Goal: Navigation & Orientation: Locate item on page

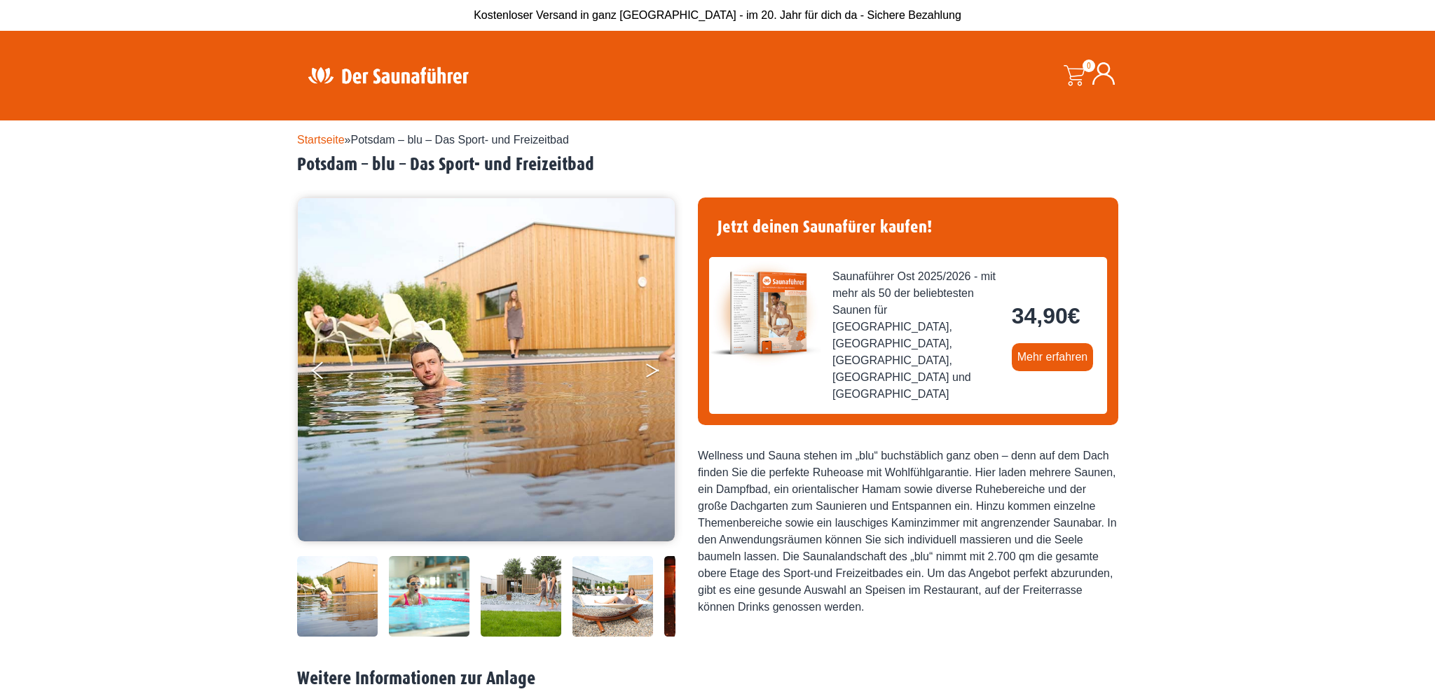
click at [653, 371] on button "Next" at bounding box center [662, 373] width 35 height 35
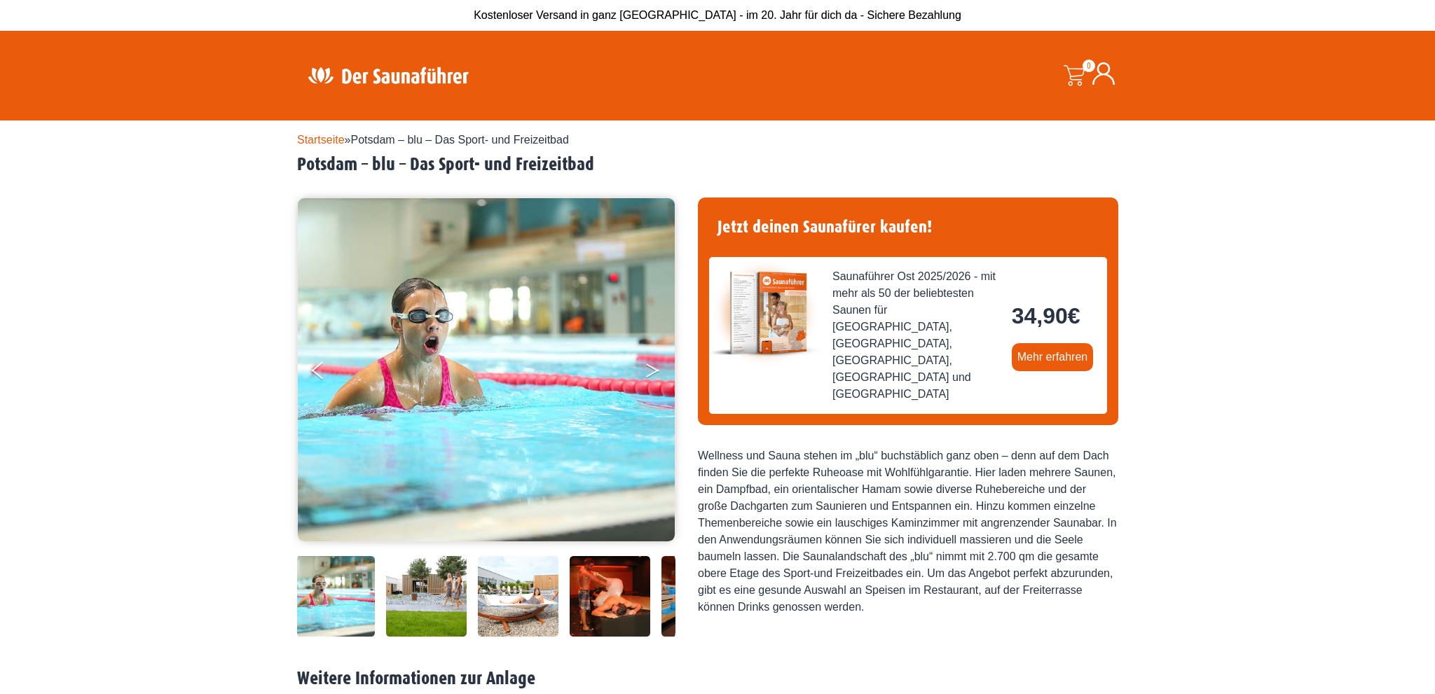
click at [652, 371] on button "Next" at bounding box center [662, 373] width 35 height 35
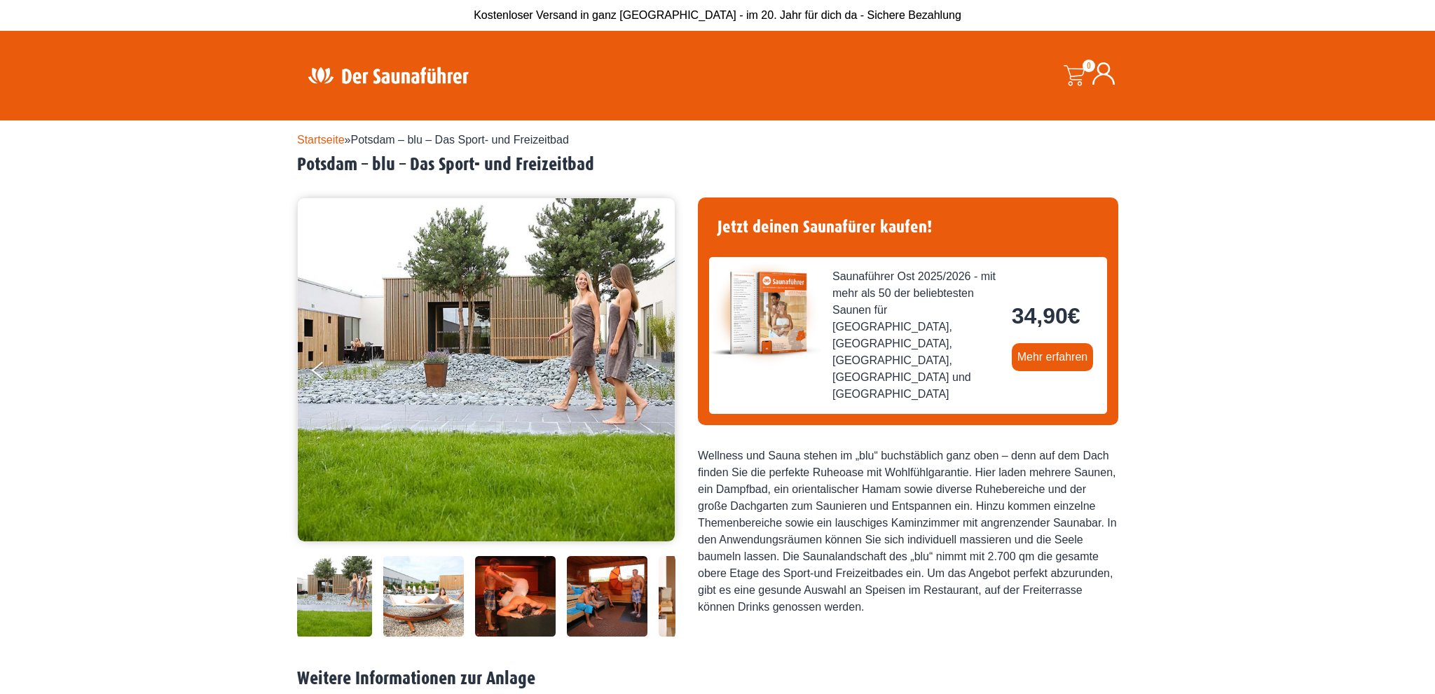
click at [652, 371] on button "Next" at bounding box center [662, 373] width 35 height 35
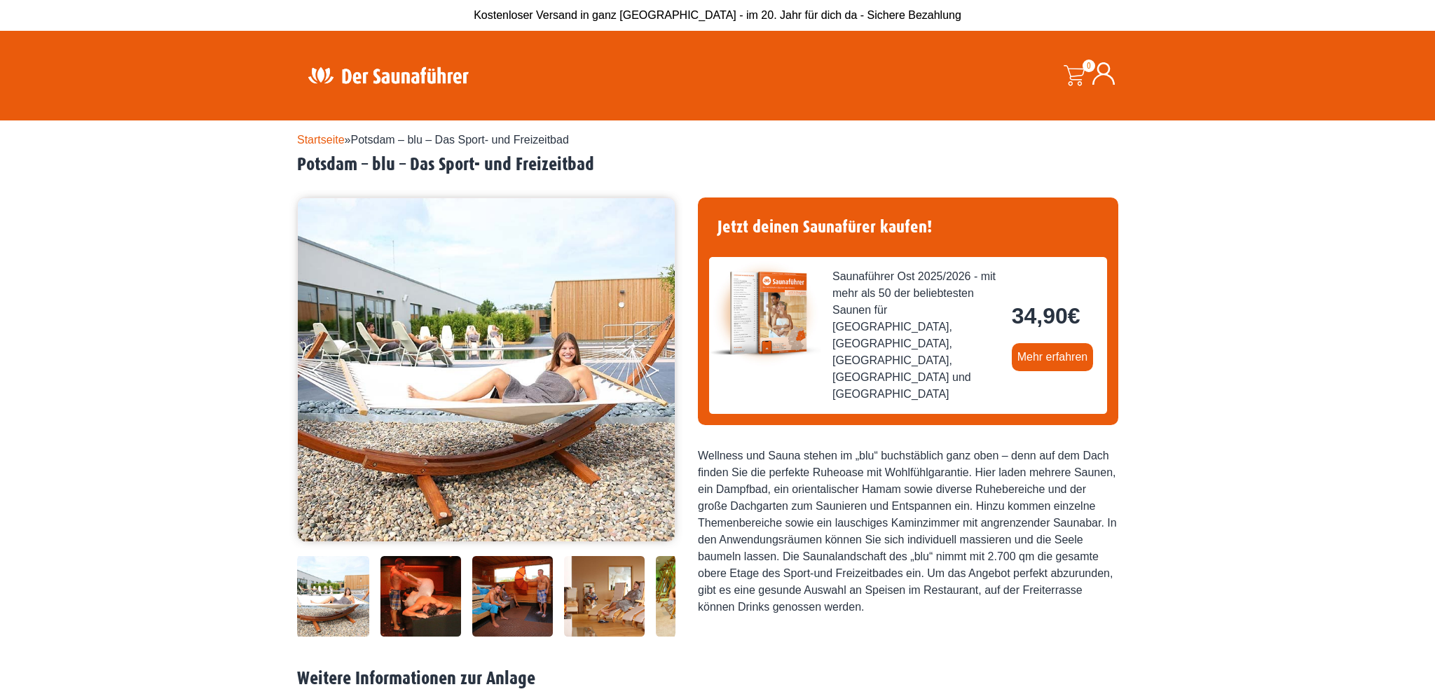
click at [652, 371] on button "Next" at bounding box center [662, 373] width 35 height 35
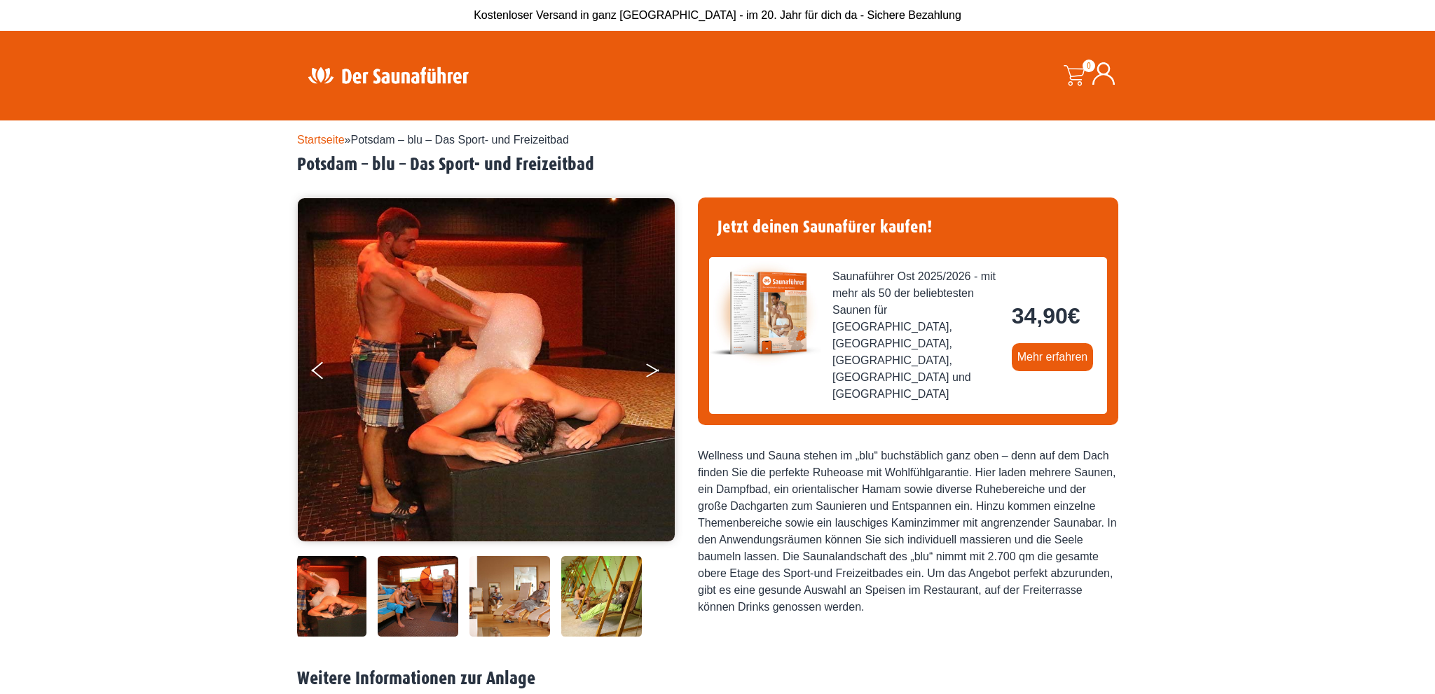
click at [652, 371] on button "Next" at bounding box center [662, 373] width 35 height 35
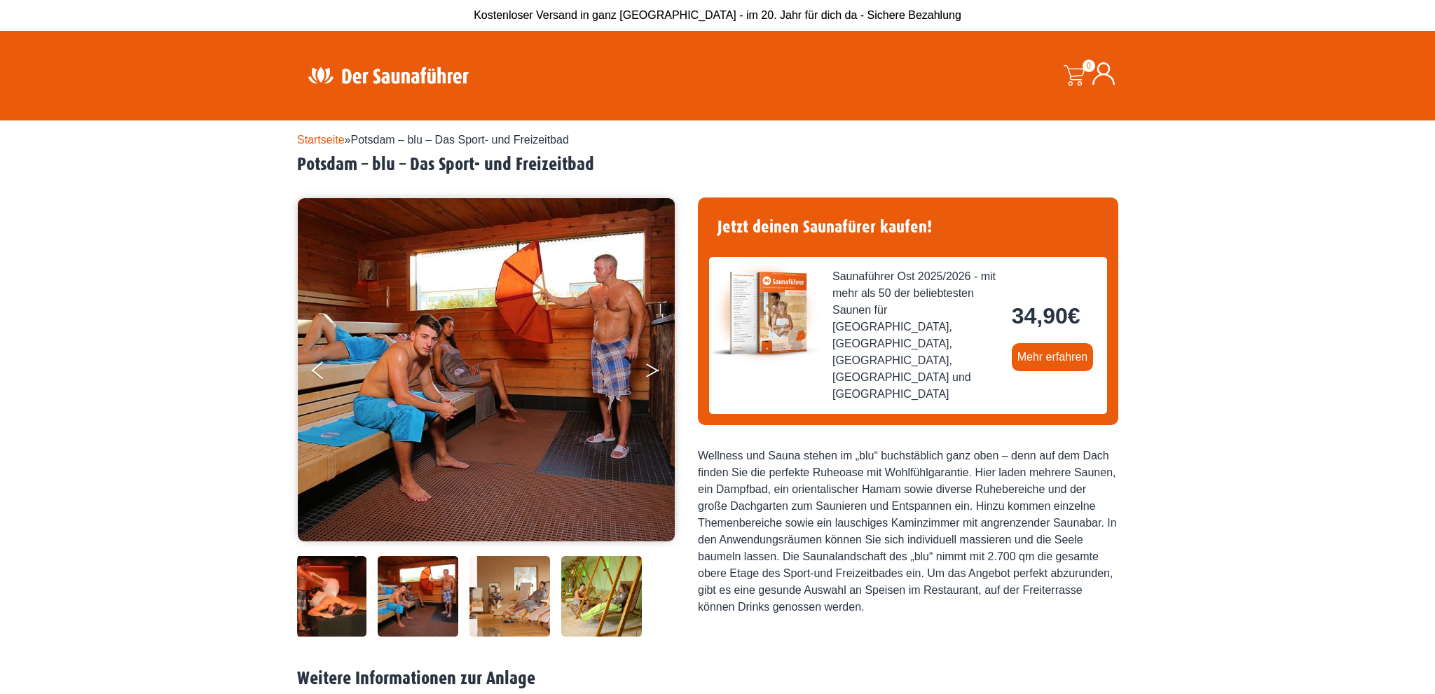
click at [650, 371] on button "Next" at bounding box center [662, 373] width 35 height 35
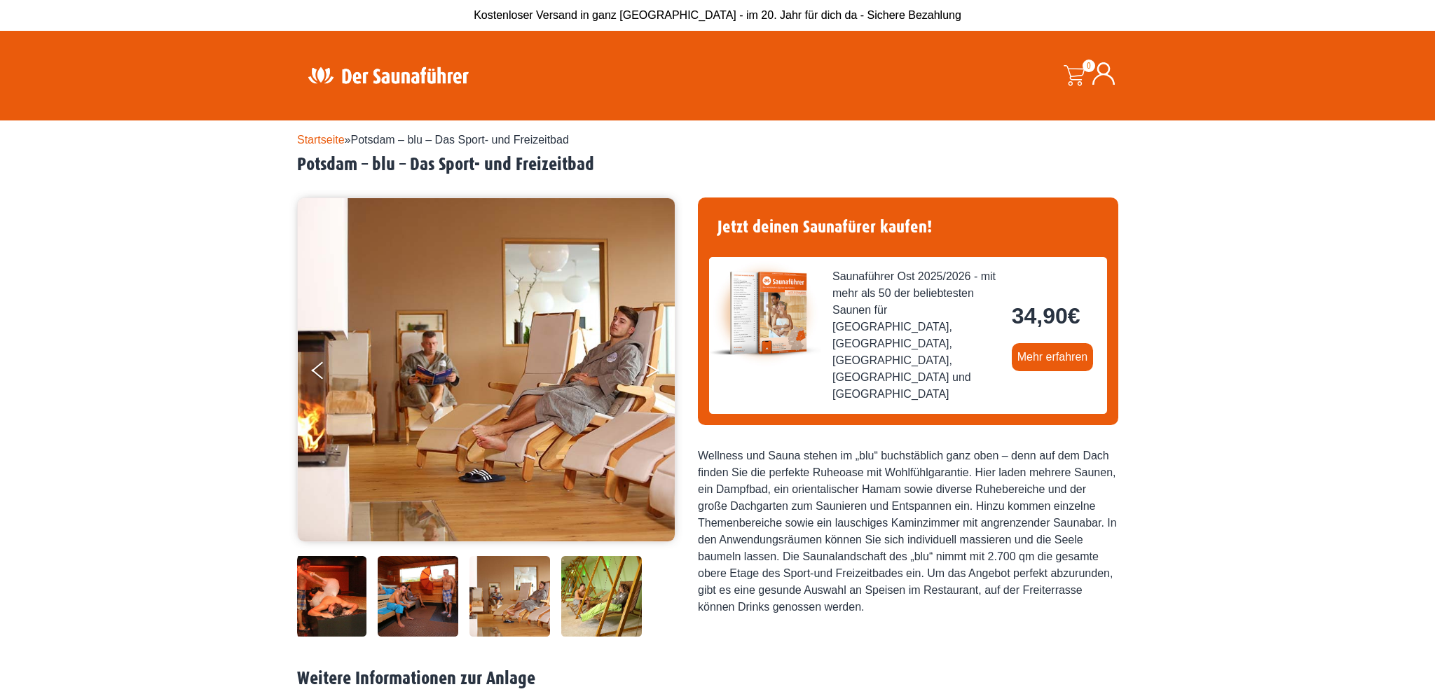
click at [650, 371] on button "Next" at bounding box center [662, 373] width 35 height 35
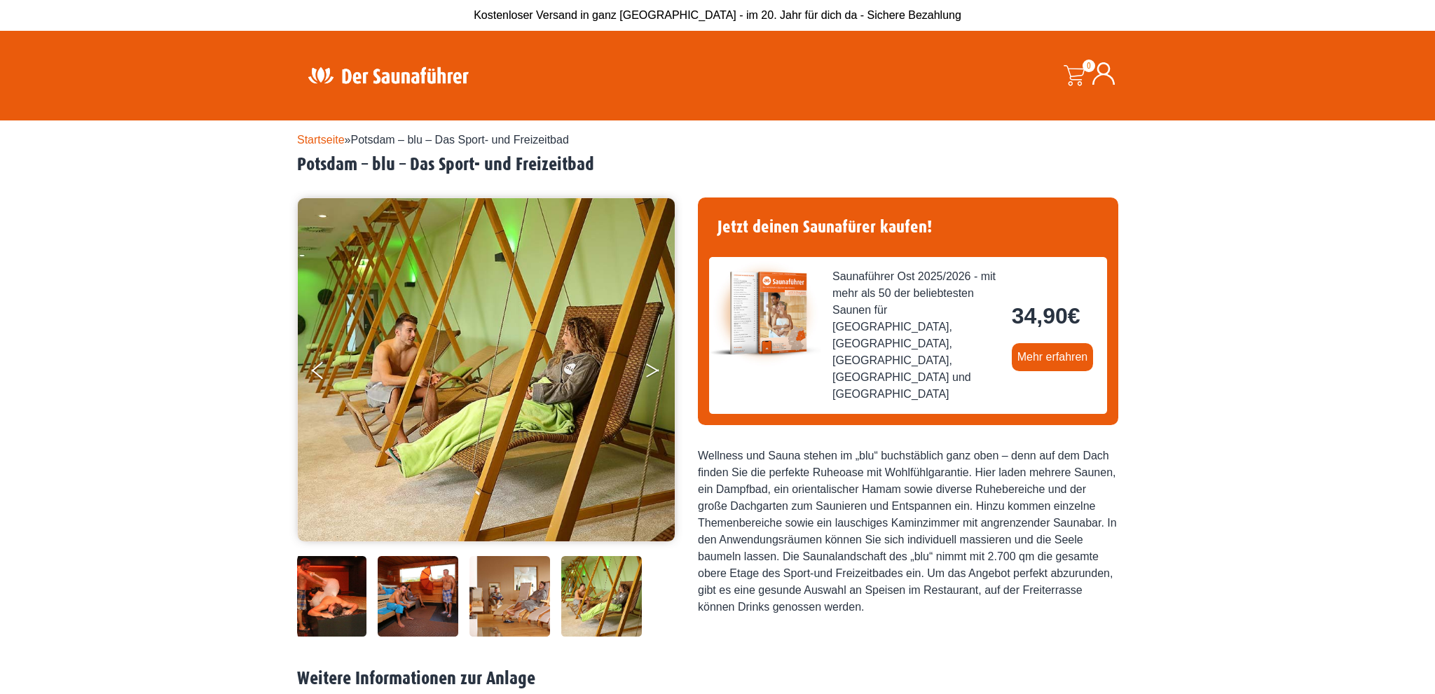
click at [649, 371] on button "Next" at bounding box center [662, 373] width 35 height 35
click at [650, 368] on button "Next" at bounding box center [662, 373] width 35 height 35
click at [654, 366] on button "Next" at bounding box center [662, 373] width 35 height 35
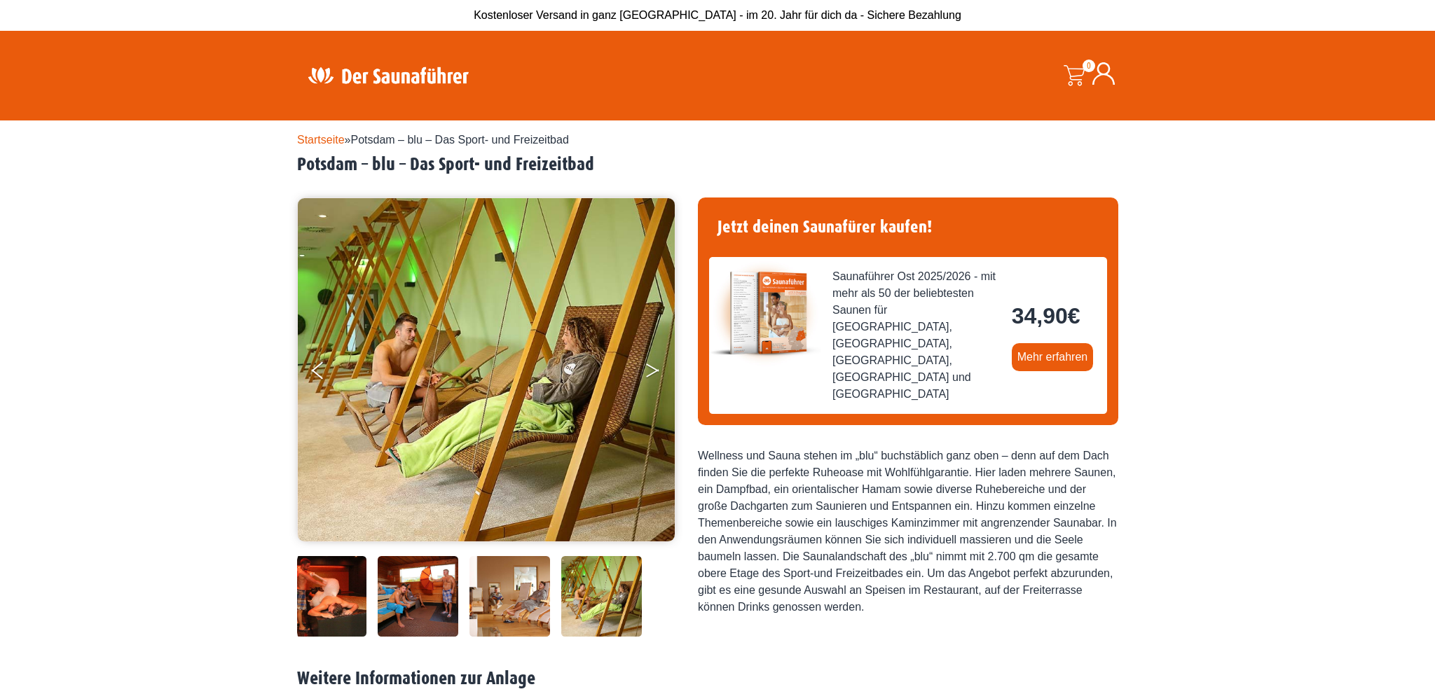
click at [654, 366] on button "Next" at bounding box center [662, 373] width 35 height 35
click at [324, 377] on button "Previous" at bounding box center [329, 373] width 35 height 35
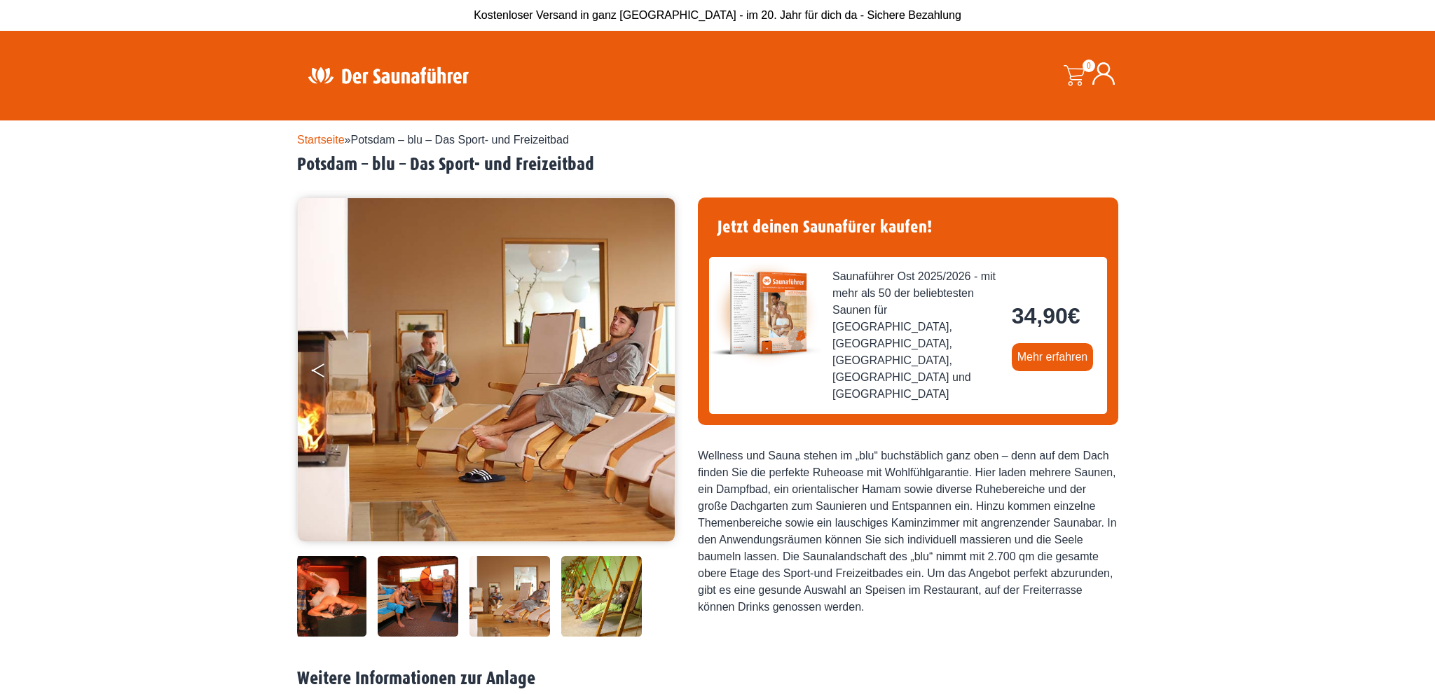
click at [322, 377] on button "Previous" at bounding box center [329, 373] width 35 height 35
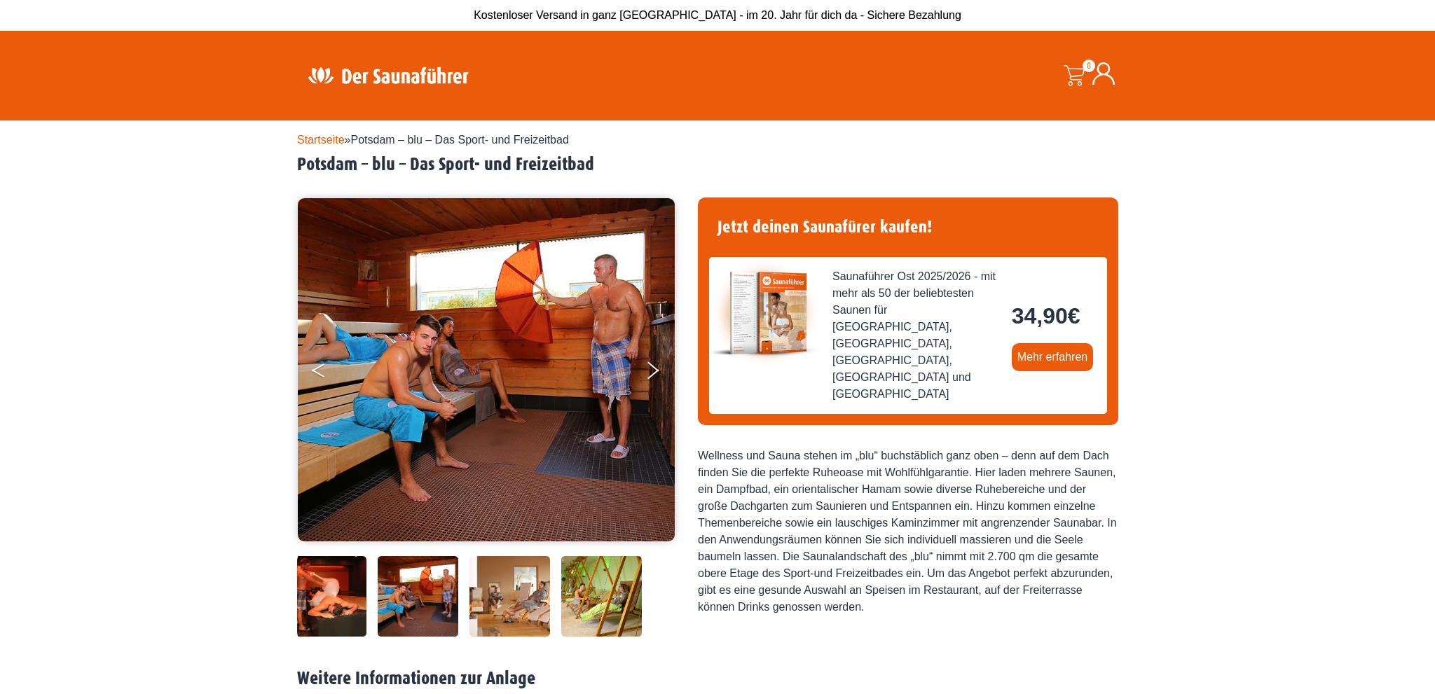
click at [321, 377] on button "Previous" at bounding box center [329, 373] width 35 height 35
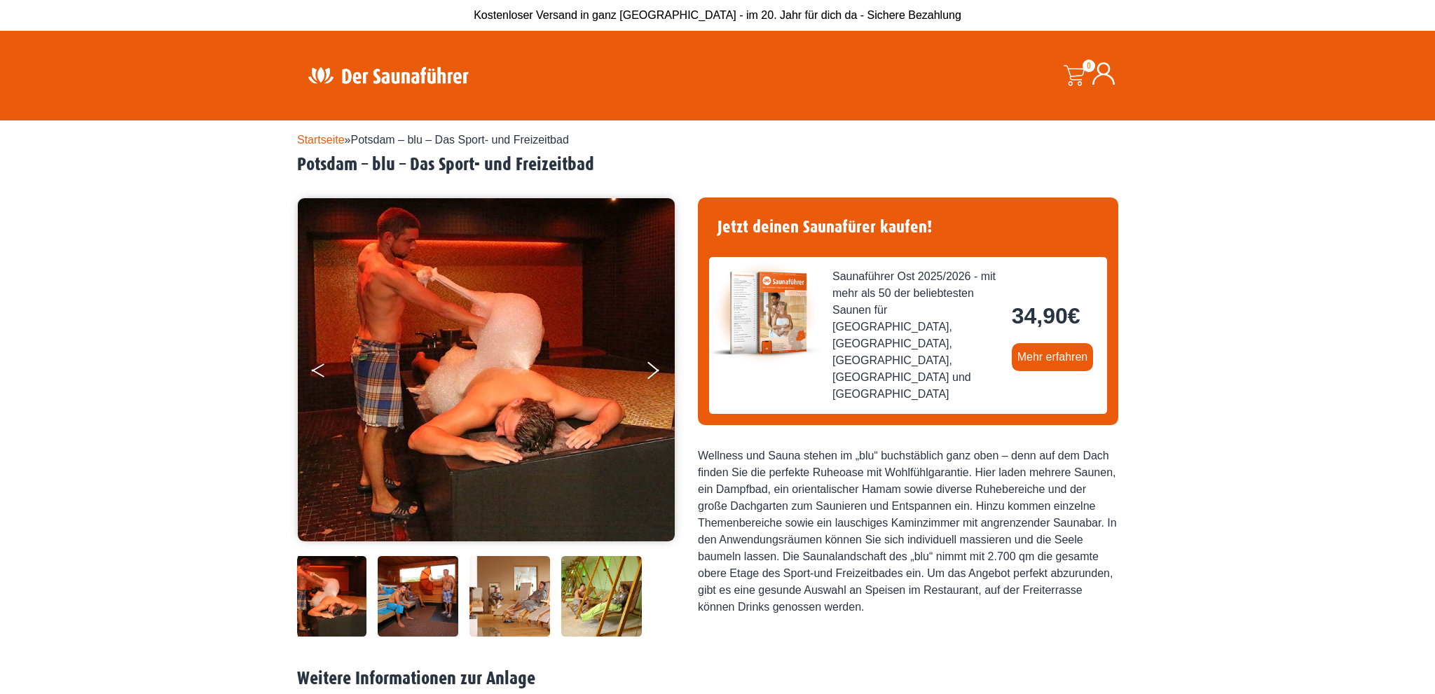
click at [320, 376] on button "Previous" at bounding box center [329, 373] width 35 height 35
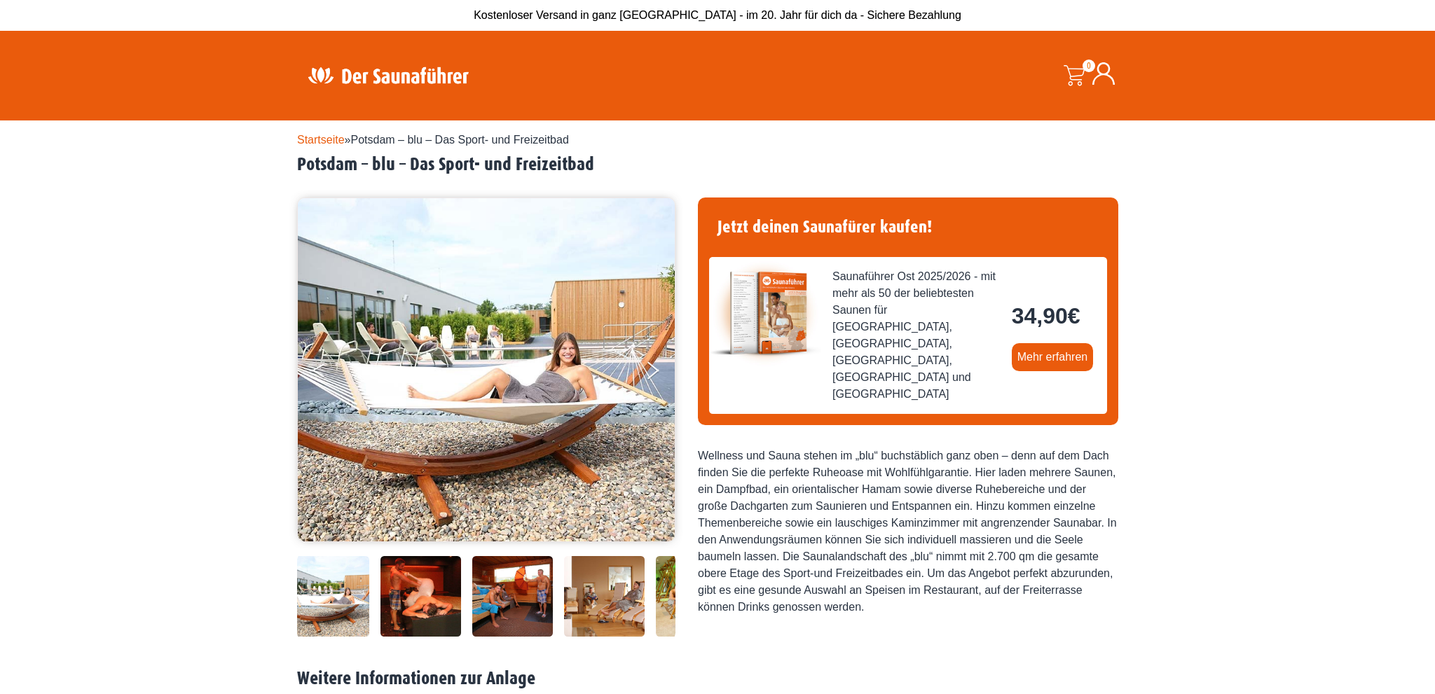
click at [318, 376] on button "Previous" at bounding box center [329, 373] width 35 height 35
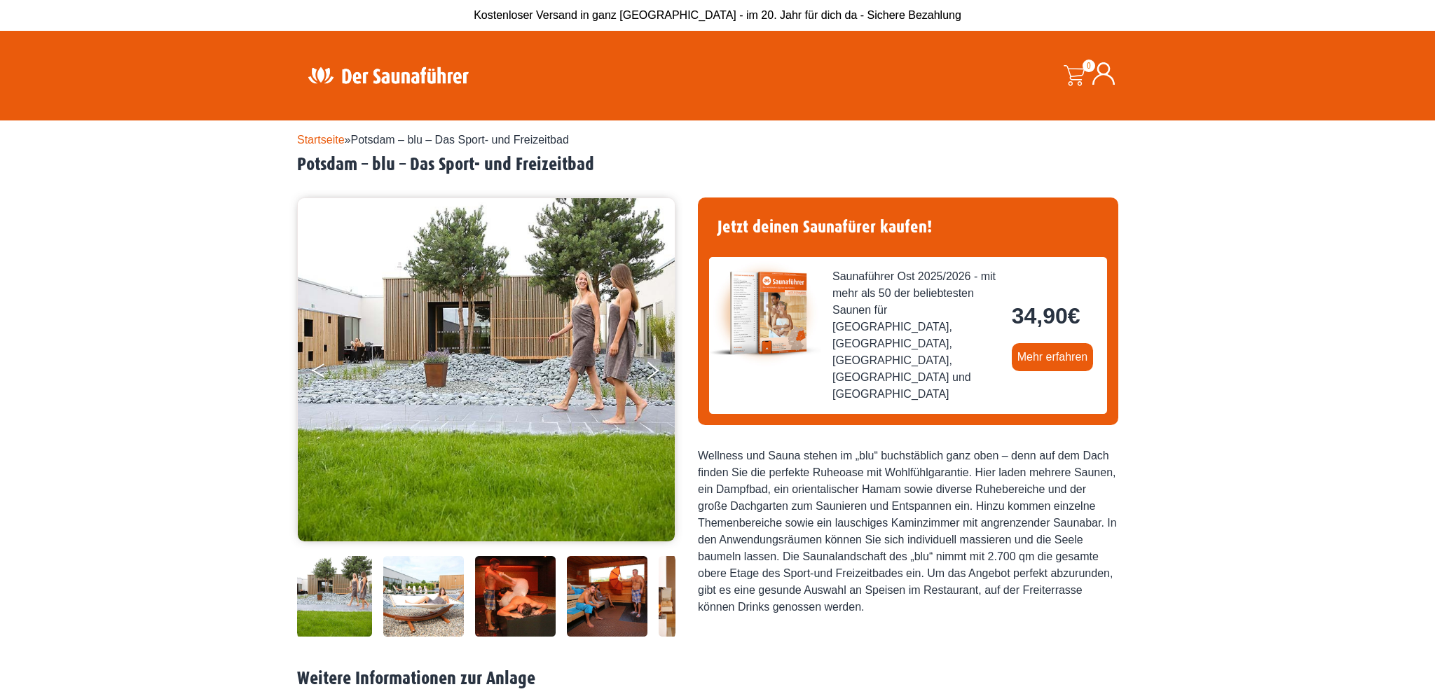
click at [318, 376] on button "Previous" at bounding box center [329, 373] width 35 height 35
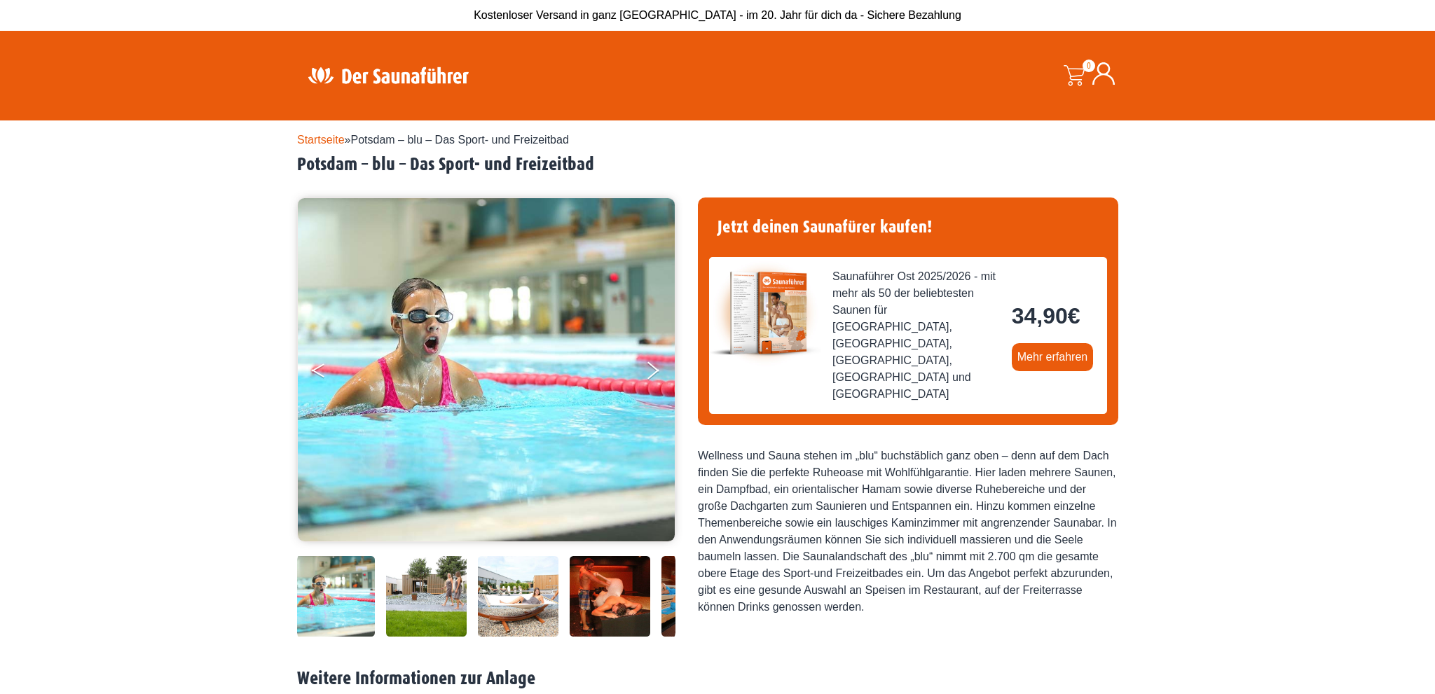
click at [318, 376] on button "Previous" at bounding box center [329, 373] width 35 height 35
